Goal: Entertainment & Leisure: Consume media (video, audio)

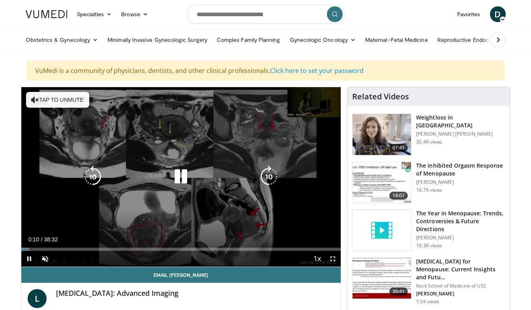
click at [264, 179] on icon "Video Player" at bounding box center [269, 177] width 22 height 22
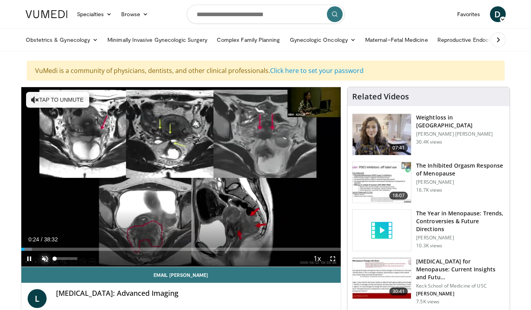
click at [43, 259] on span "Video Player" at bounding box center [45, 259] width 16 height 16
click at [131, 232] on div "10 seconds Tap to unmute" at bounding box center [181, 177] width 320 height 180
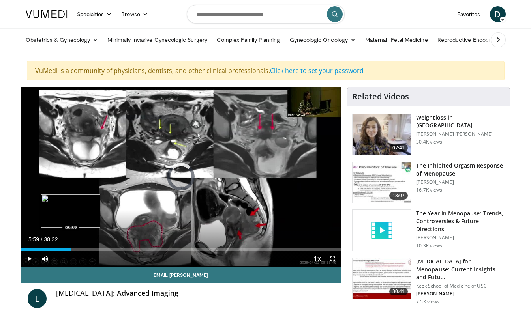
click at [71, 248] on div "Loaded : 9.43% 05:59 05:59" at bounding box center [181, 249] width 320 height 3
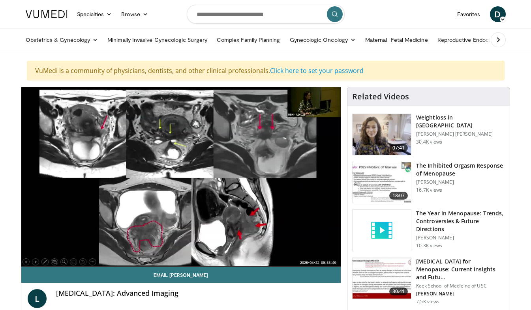
click at [82, 249] on div "10 seconds Tap to unmute" at bounding box center [181, 177] width 320 height 180
